Goal: Task Accomplishment & Management: Manage account settings

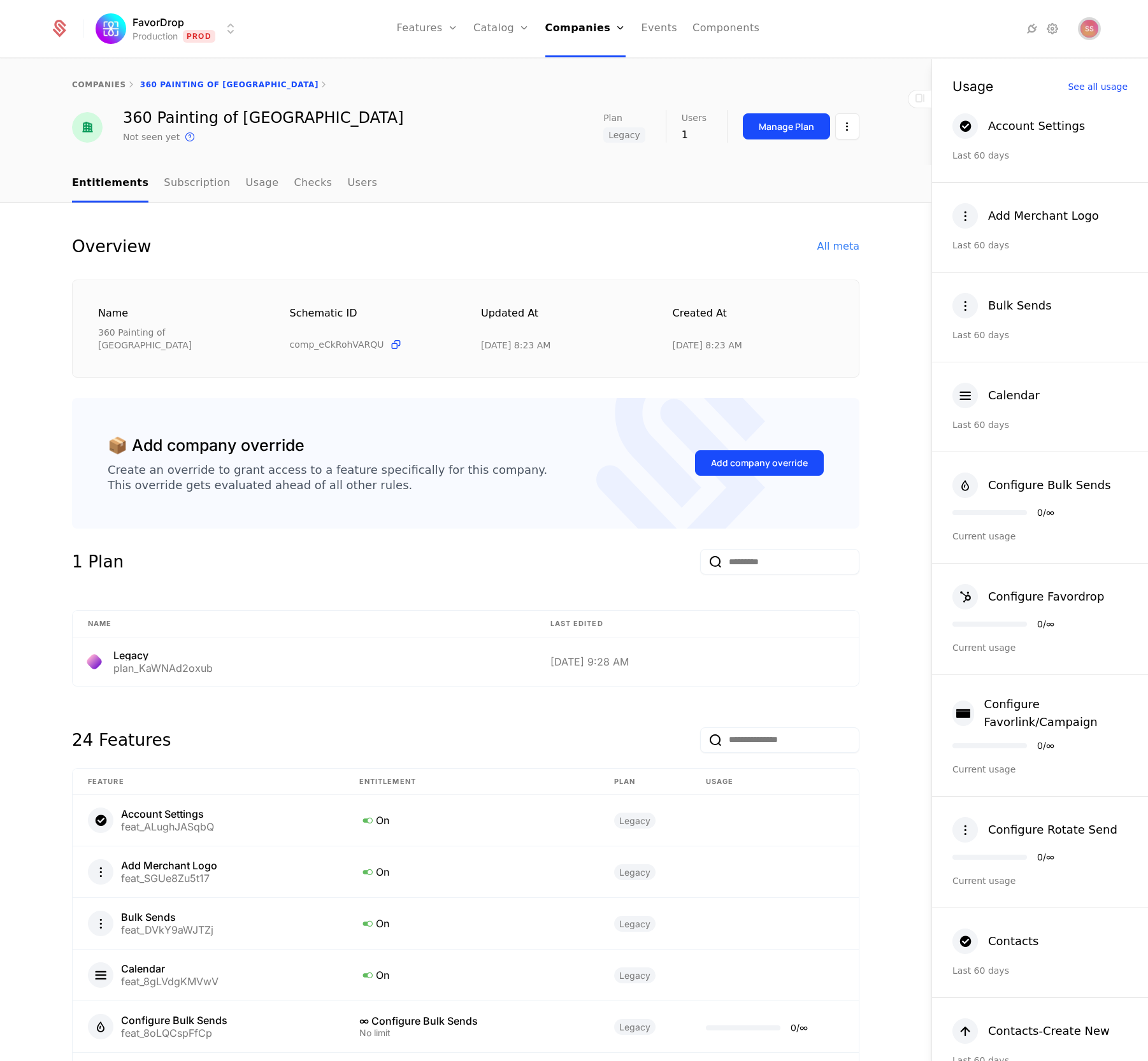
click at [1081, 32] on img "Open user button" at bounding box center [1090, 28] width 18 height 18
click at [878, 126] on button "Manage account" at bounding box center [915, 110] width 241 height 32
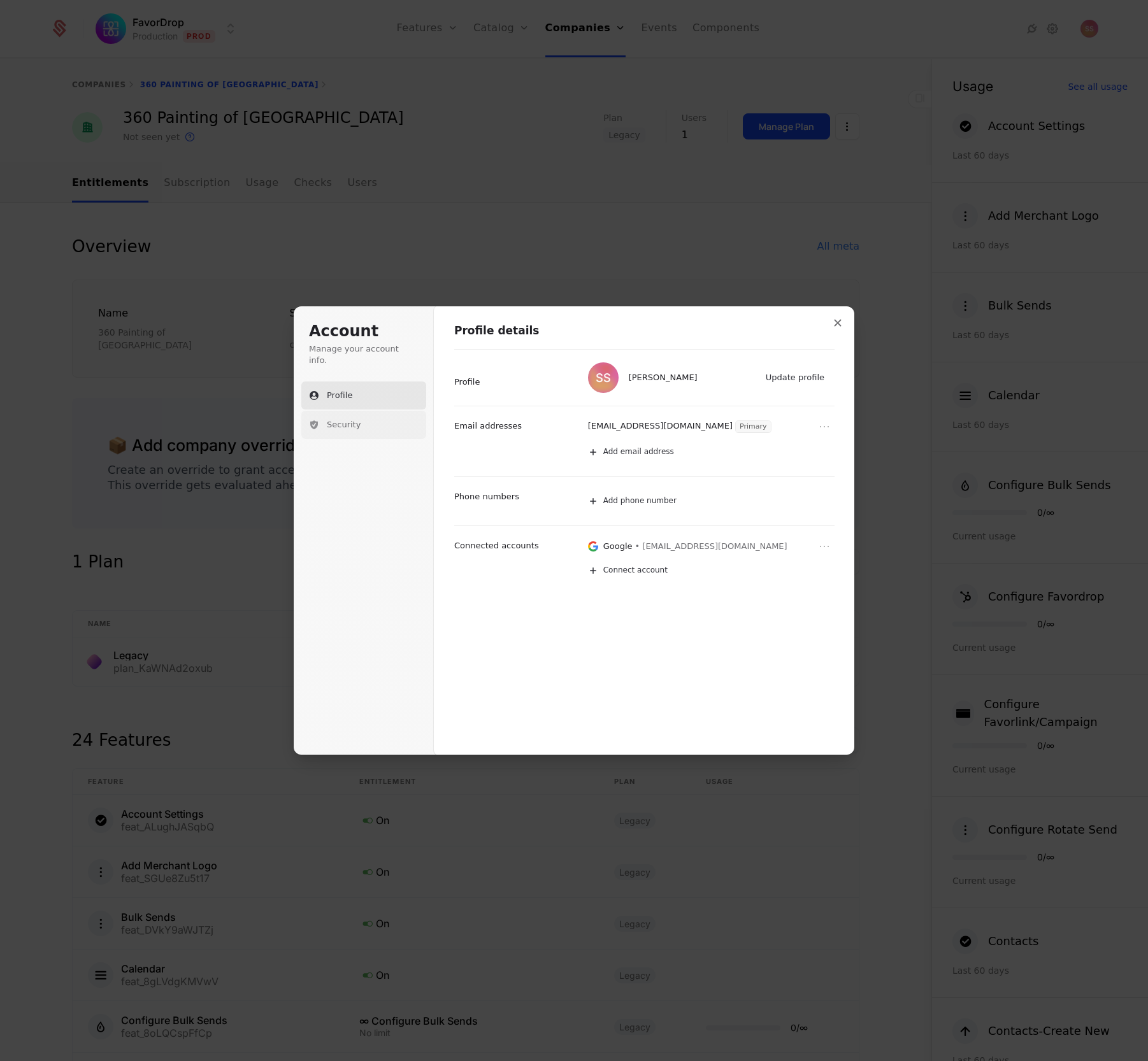
click at [326, 419] on span "Security" at bounding box center [344, 424] width 34 height 11
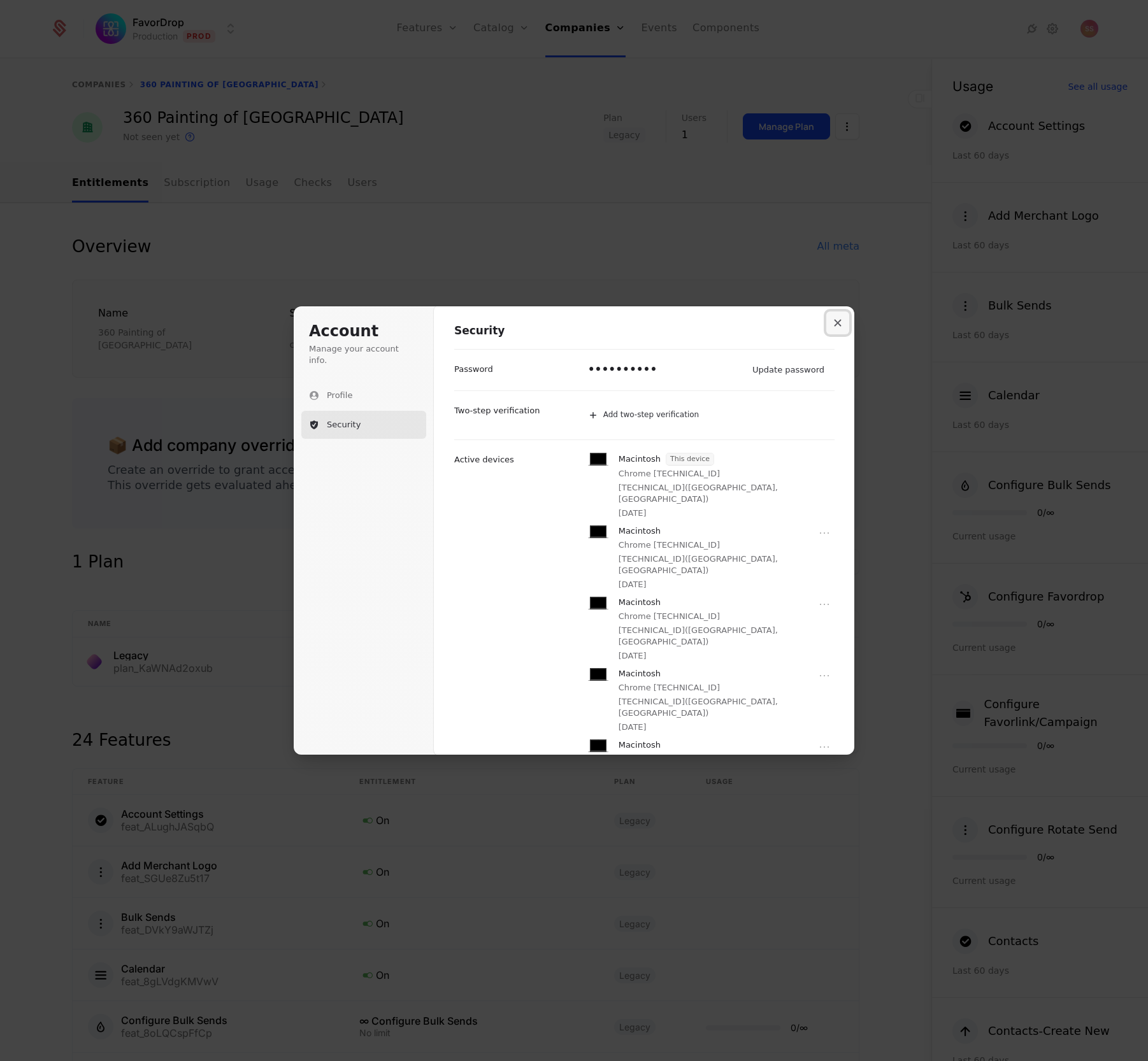
click at [842, 319] on icon "Close modal" at bounding box center [837, 322] width 7 height 7
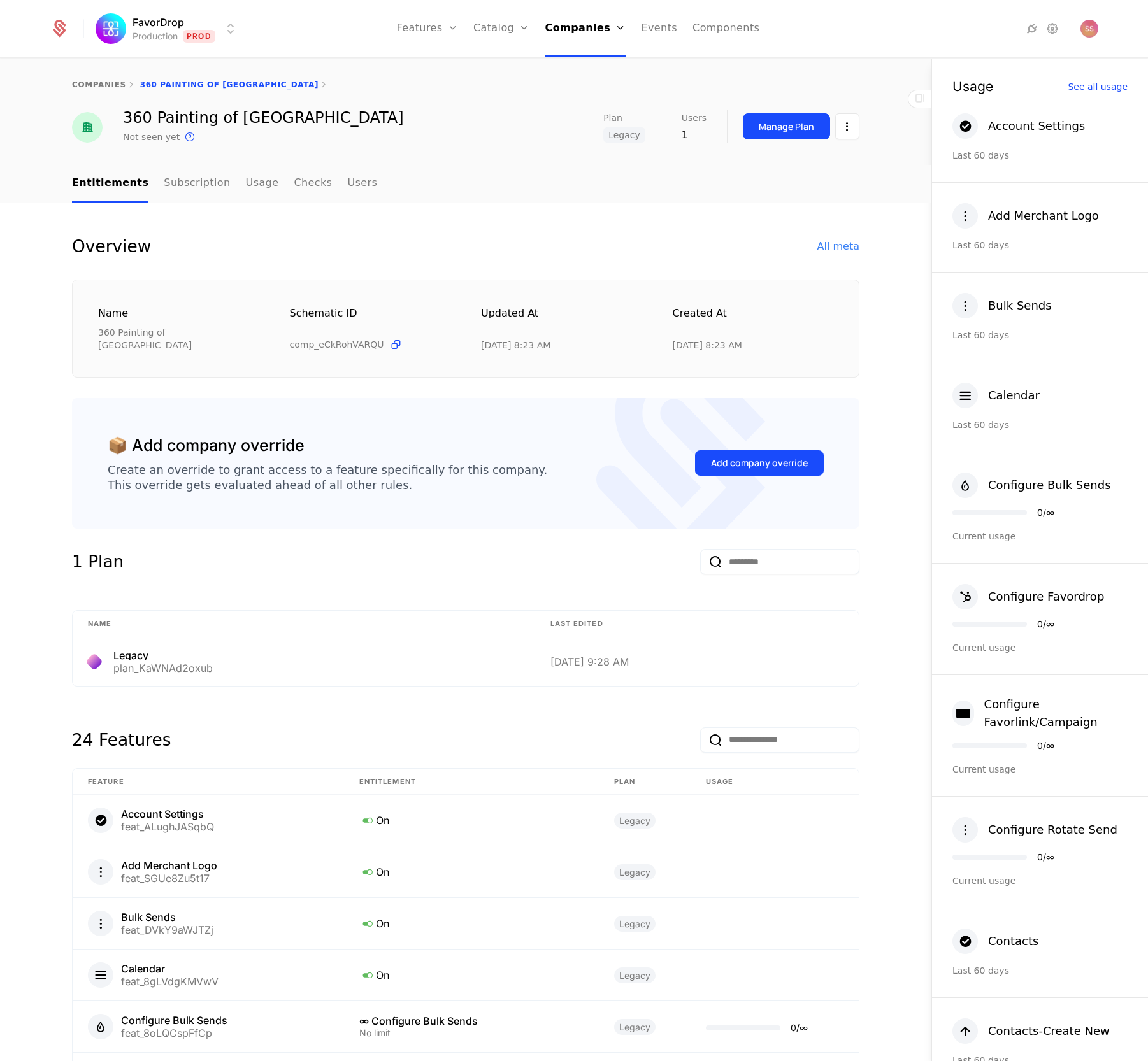
click at [116, 40] on html "FavorDrop Production Prod Features Features Flags Catalog Plans Add Ons Credits…" at bounding box center [574, 530] width 1148 height 1061
click at [94, 40] on html "FavorDrop Production Prod Features Features Flags Catalog Plans Add Ons Credits…" at bounding box center [574, 530] width 1148 height 1061
click at [155, 37] on html "FavorDrop Production Prod Features Features Flags Catalog Plans Add Ons Credits…" at bounding box center [574, 530] width 1148 height 1061
click at [279, 143] on button "Manage" at bounding box center [272, 132] width 100 height 23
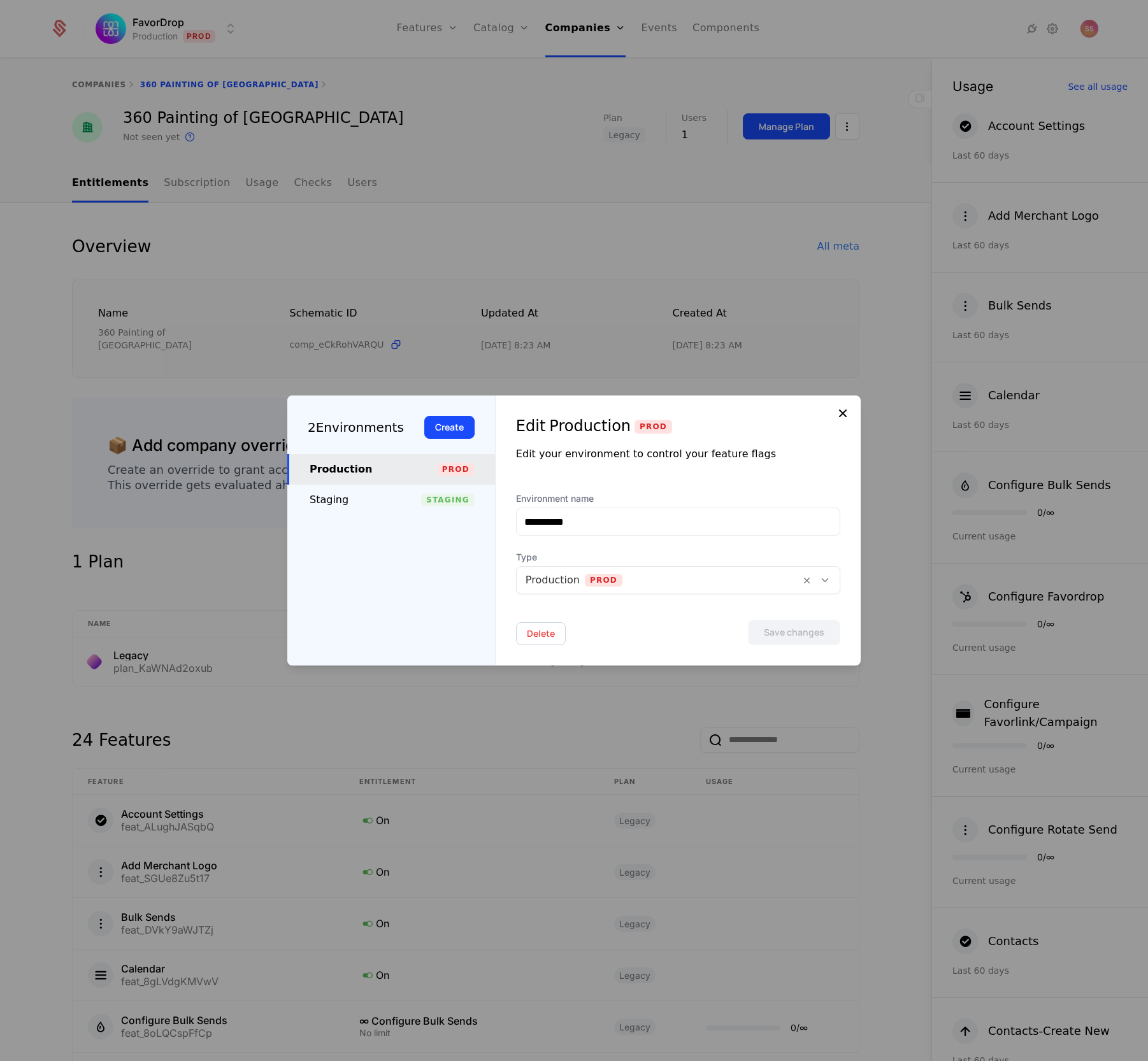
click at [835, 406] on icon at bounding box center [843, 413] width 15 height 15
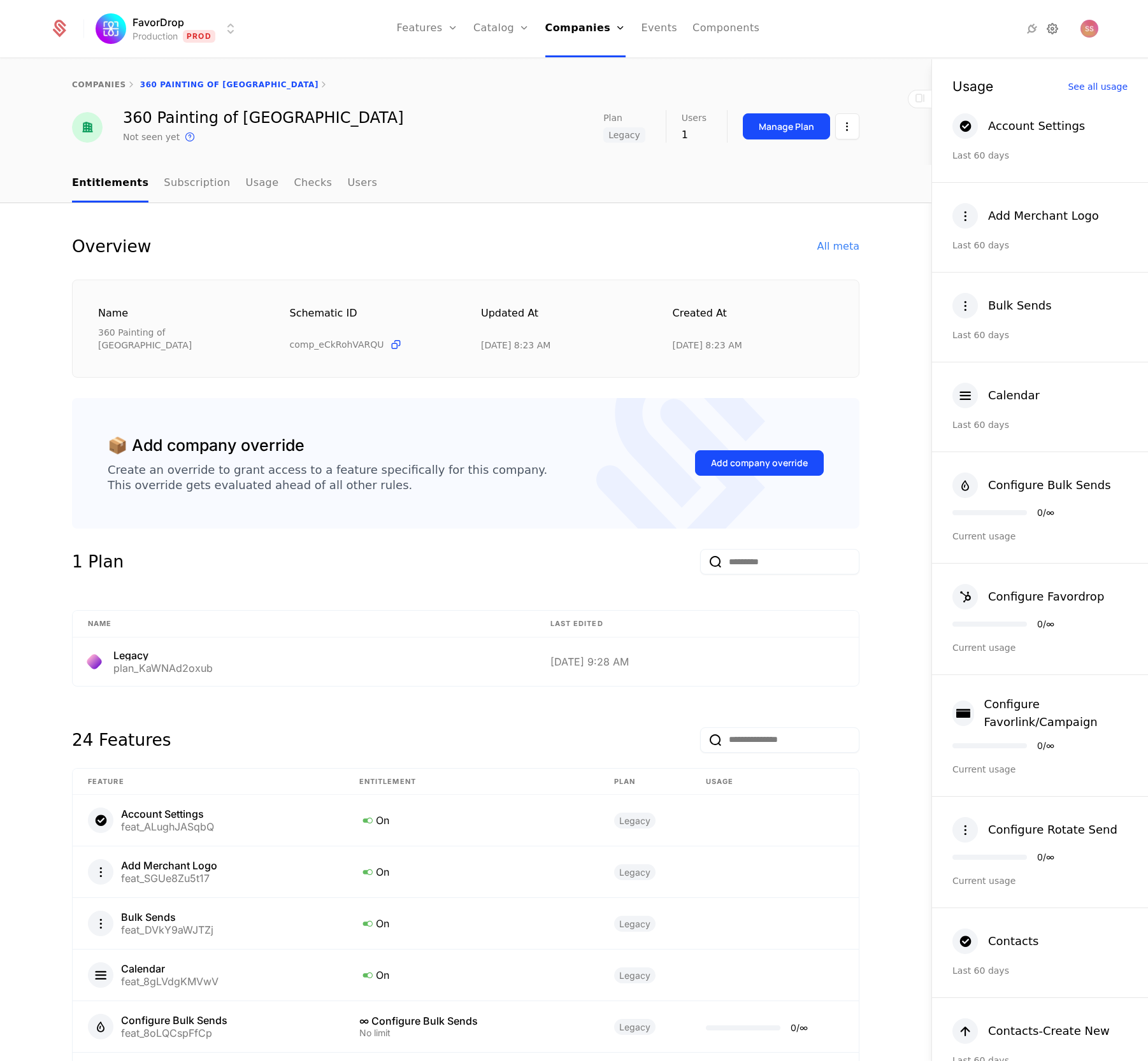
click at [1045, 36] on icon at bounding box center [1052, 28] width 15 height 15
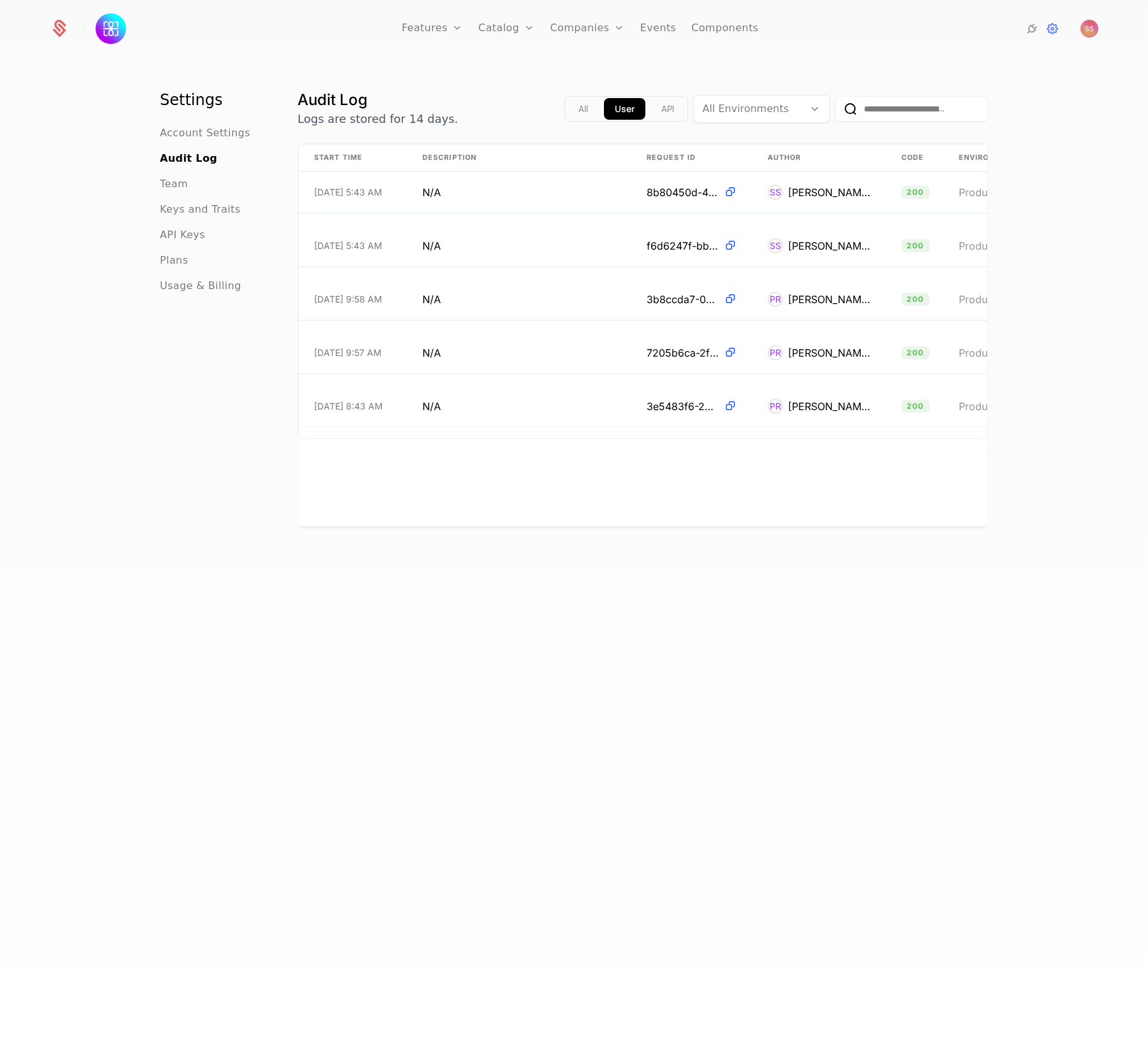
click at [164, 203] on ul "Account Settings Audit Log Team Keys and Traits API Keys Plans Usage & Billing" at bounding box center [213, 210] width 107 height 168
click at [168, 192] on span "Team" at bounding box center [173, 184] width 28 height 15
